Goal: Information Seeking & Learning: Find contact information

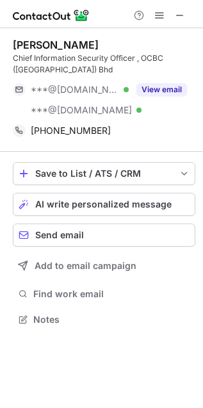
scroll to position [310, 203]
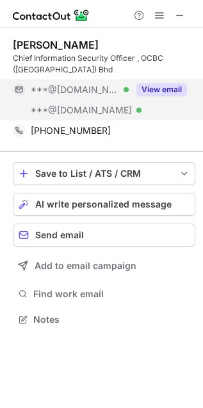
click at [181, 89] on button "View email" at bounding box center [161, 89] width 51 height 13
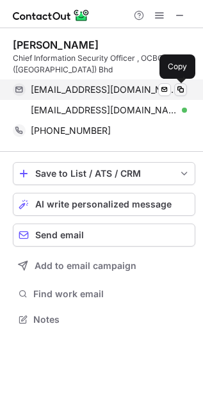
click at [181, 84] on span at bounding box center [180, 89] width 10 height 10
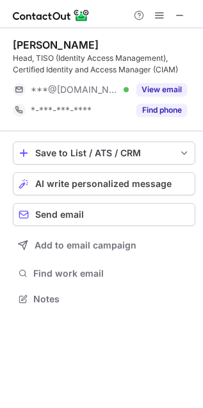
scroll to position [290, 203]
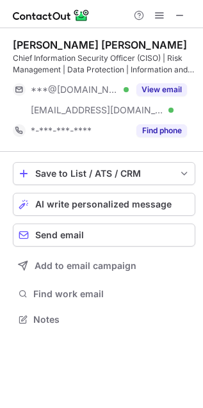
scroll to position [310, 203]
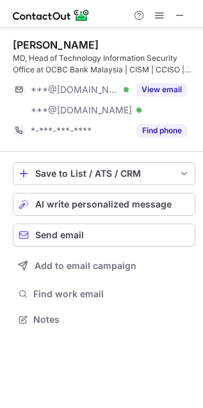
scroll to position [310, 203]
click at [182, 17] on span at bounding box center [180, 15] width 10 height 10
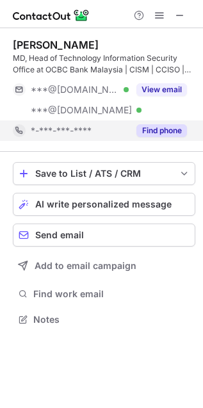
click at [172, 127] on button "Find phone" at bounding box center [161, 130] width 51 height 13
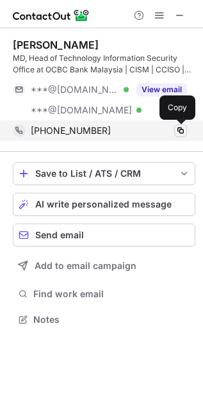
click at [179, 129] on span at bounding box center [180, 130] width 10 height 10
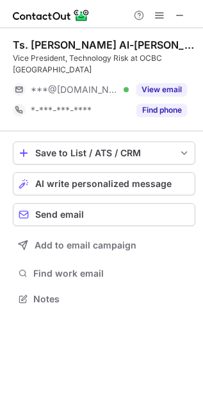
scroll to position [290, 203]
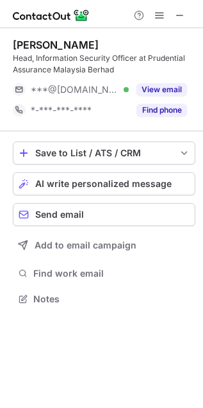
scroll to position [290, 203]
click at [186, 12] on button at bounding box center [179, 15] width 15 height 15
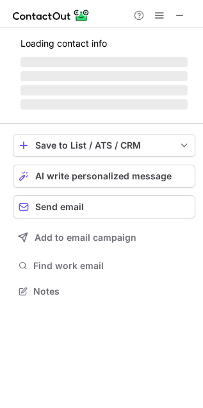
scroll to position [283, 203]
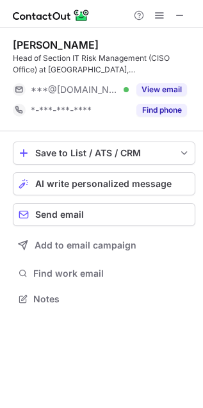
scroll to position [290, 203]
